Goal: Check status: Check status

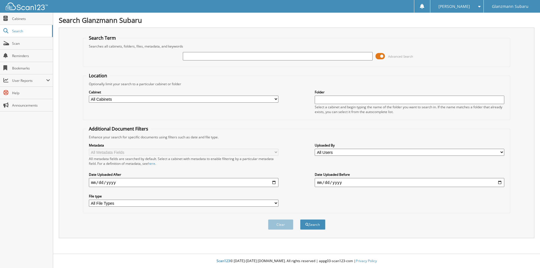
click at [193, 57] on input "text" at bounding box center [278, 56] width 190 height 8
type input "S3400071"
click at [300, 219] on button "Search" at bounding box center [312, 224] width 25 height 10
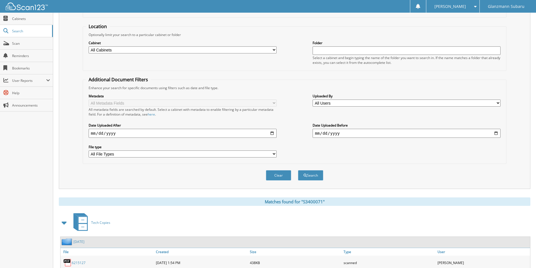
scroll to position [78, 0]
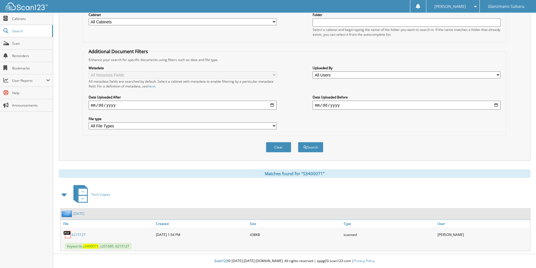
click at [76, 235] on link "6215127" at bounding box center [79, 234] width 14 height 5
click at [84, 213] on link "2025 SEPTEMBER" at bounding box center [78, 213] width 11 height 5
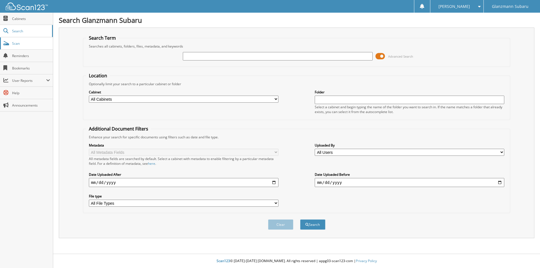
click at [34, 46] on link "Scan" at bounding box center [26, 43] width 53 height 12
